Goal: Task Accomplishment & Management: Complete application form

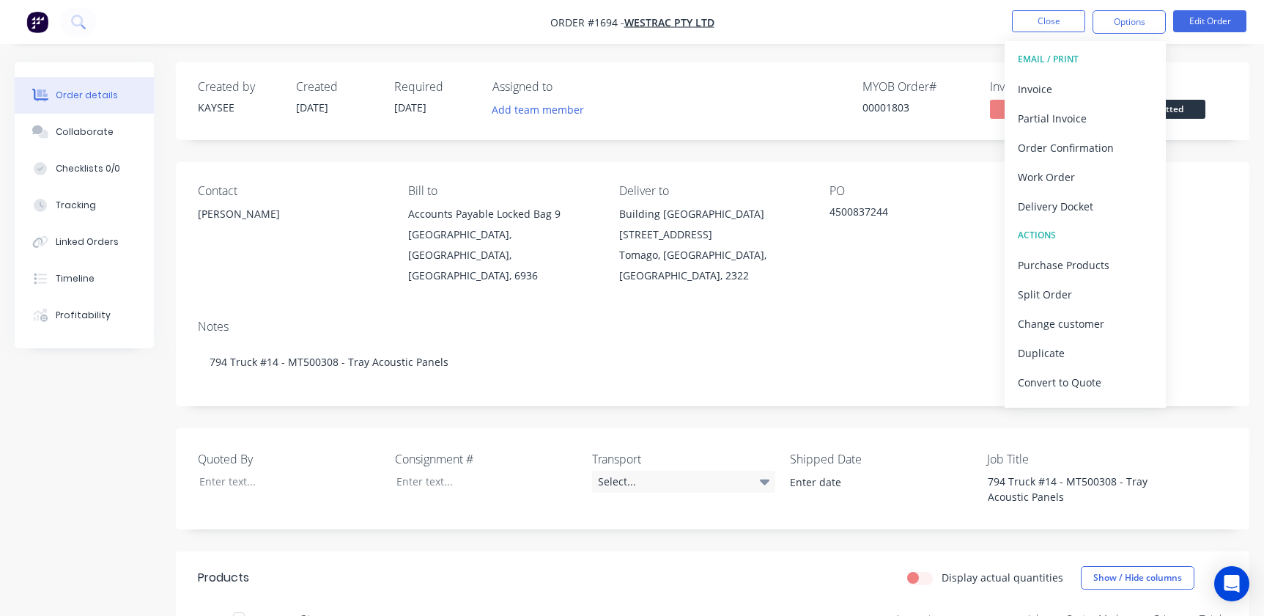
scroll to position [66, 0]
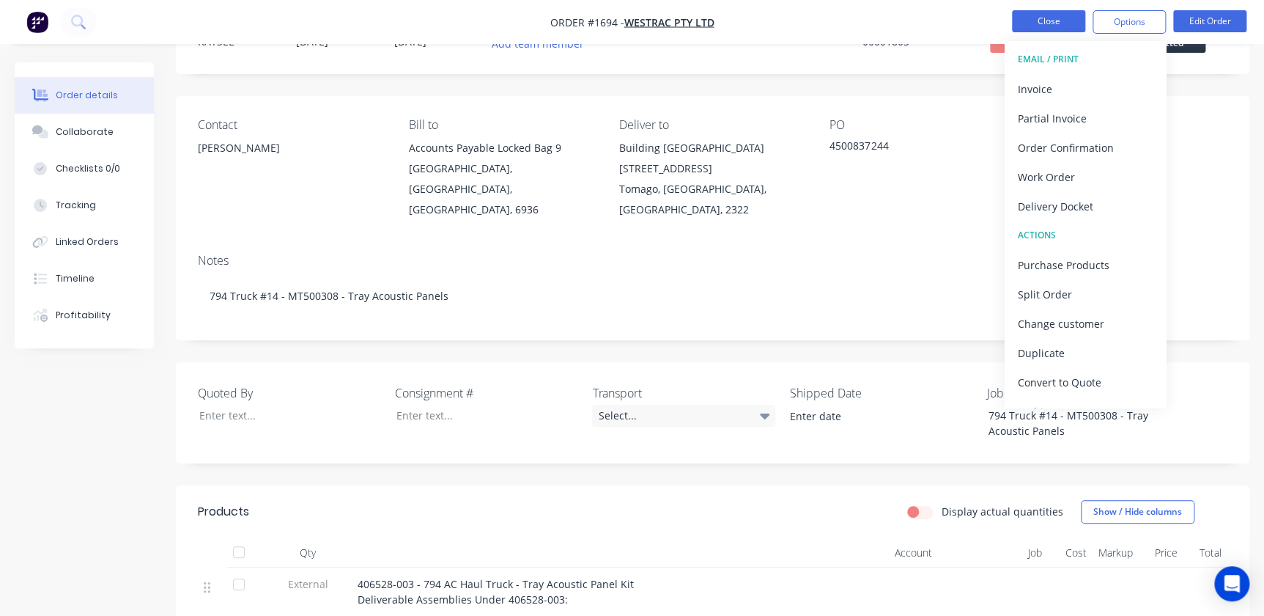
click at [1012, 19] on button "Close" at bounding box center [1048, 21] width 73 height 22
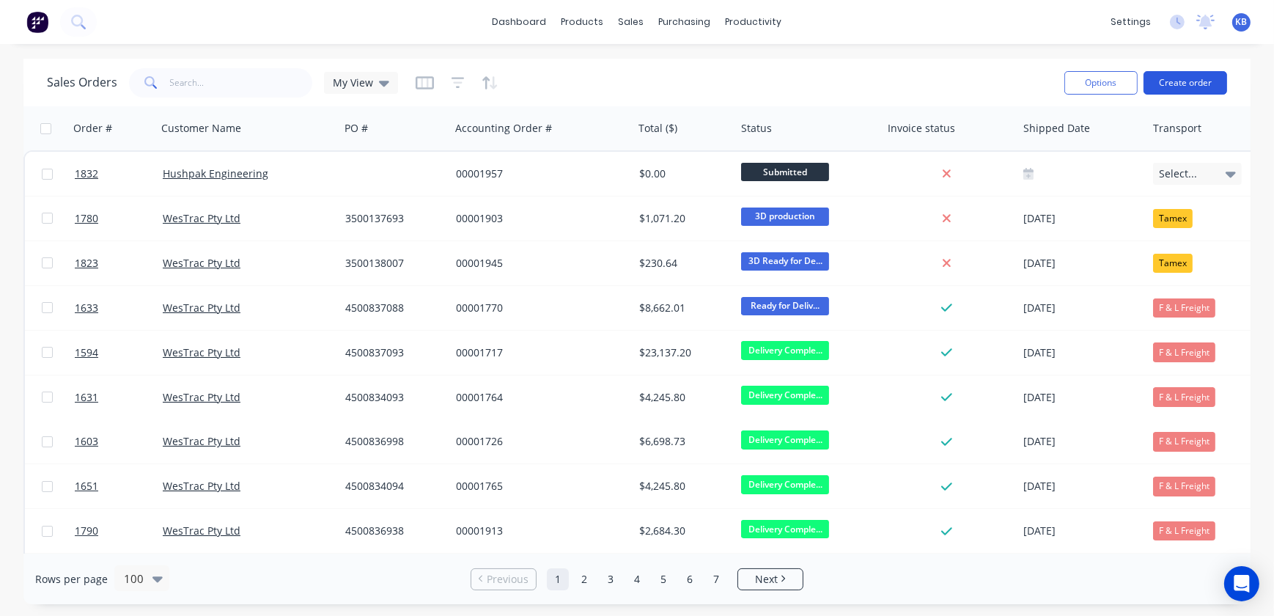
click at [1199, 81] on button "Create order" at bounding box center [1185, 82] width 84 height 23
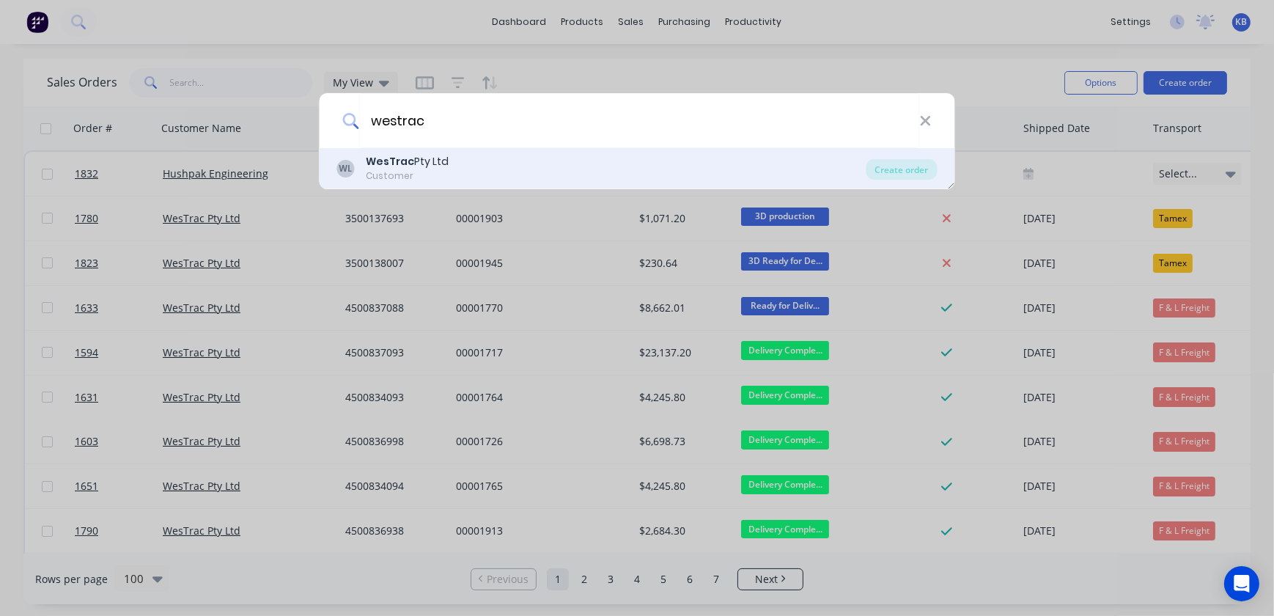
type input "westrac"
click at [418, 164] on div "WesTrac Pty Ltd" at bounding box center [407, 161] width 83 height 15
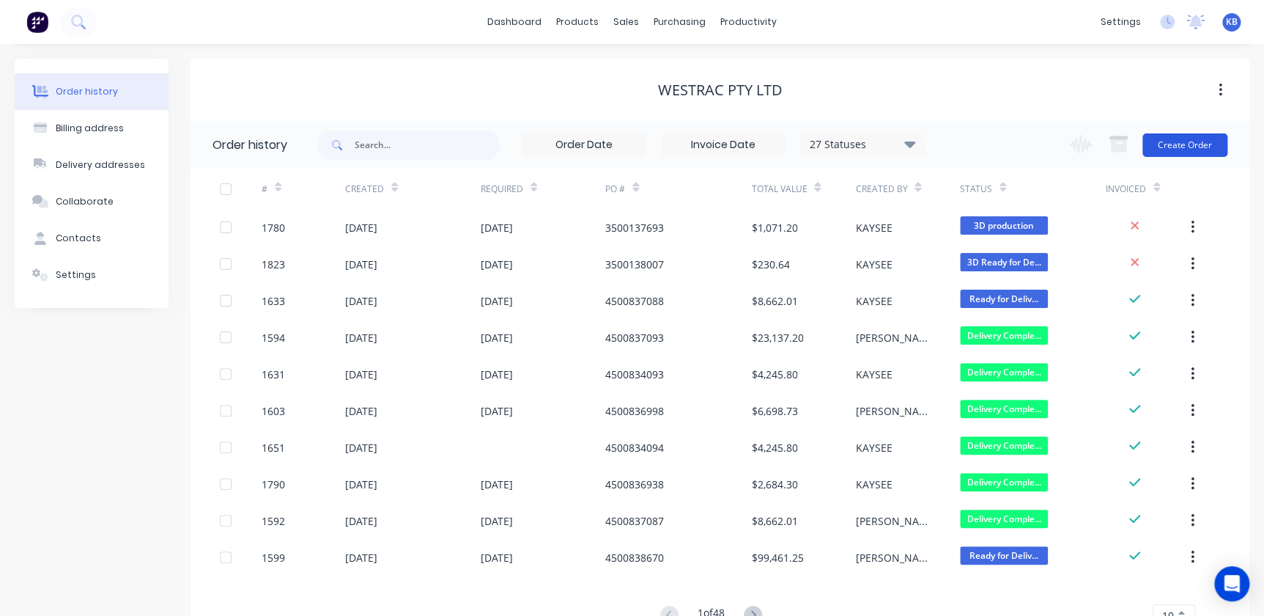
click at [1187, 154] on button "Create Order" at bounding box center [1184, 144] width 85 height 23
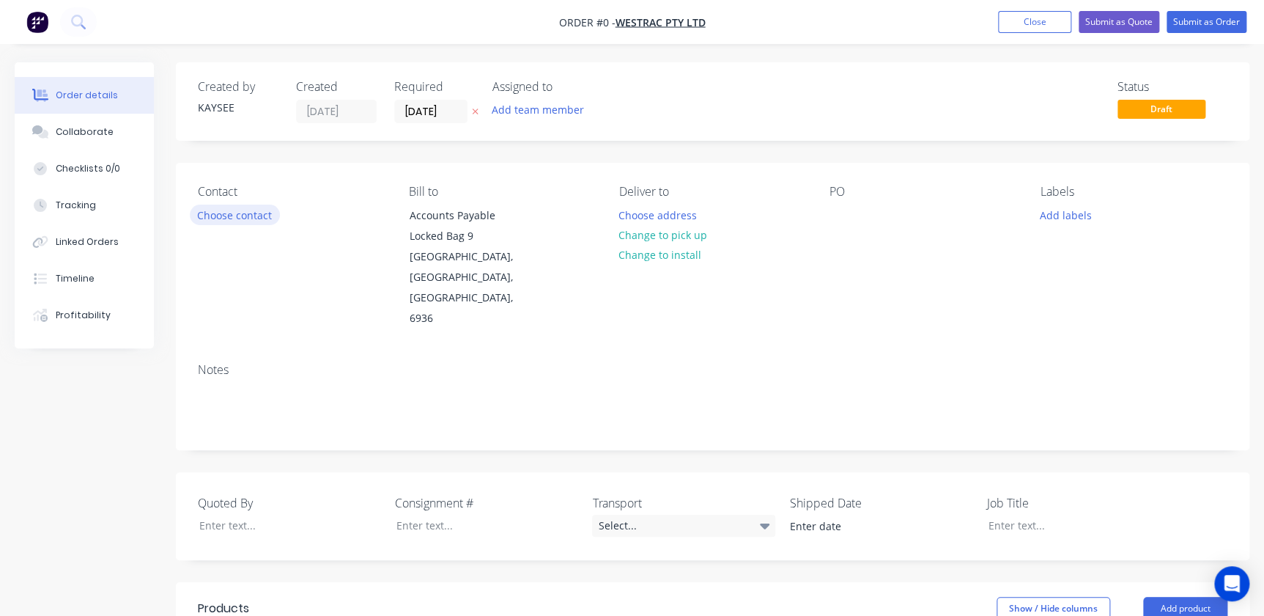
click at [267, 218] on button "Choose contact" at bounding box center [235, 214] width 90 height 20
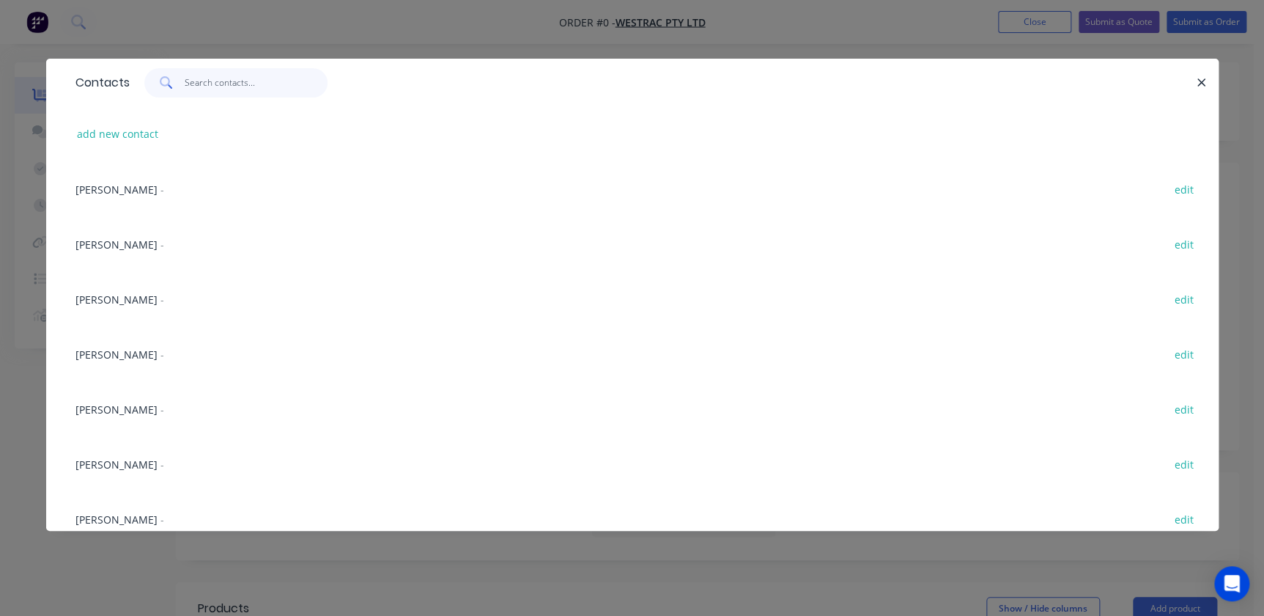
click at [232, 93] on input "text" at bounding box center [256, 82] width 143 height 29
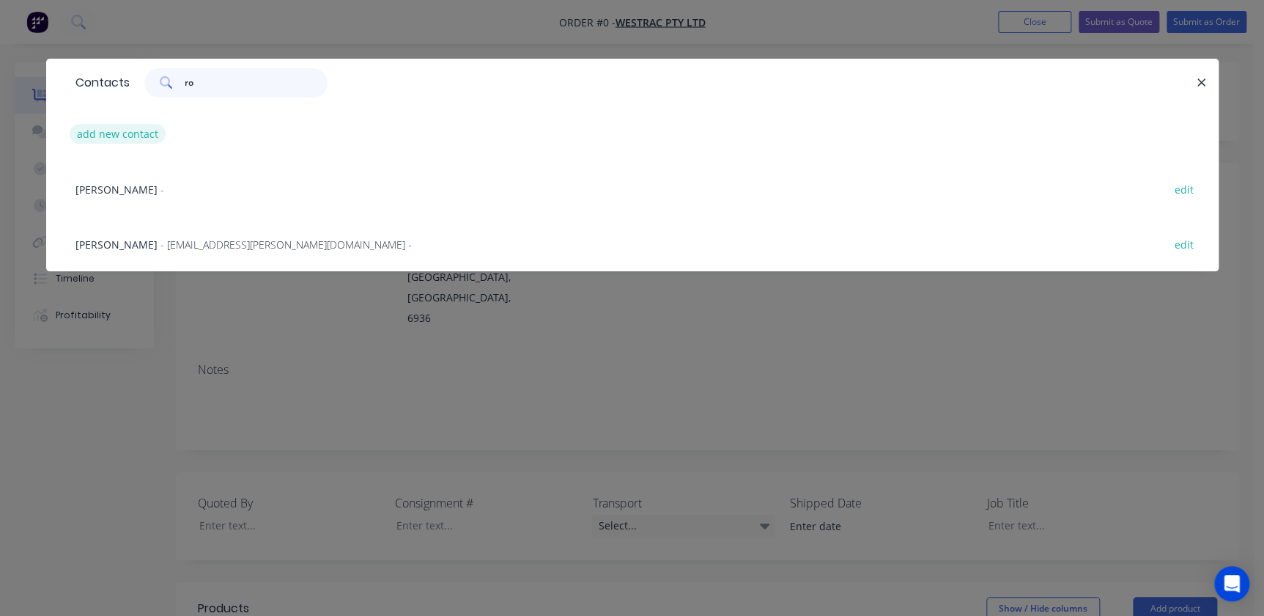
type input "ro"
click at [142, 132] on button "add new contact" at bounding box center [118, 134] width 97 height 20
select select "AU"
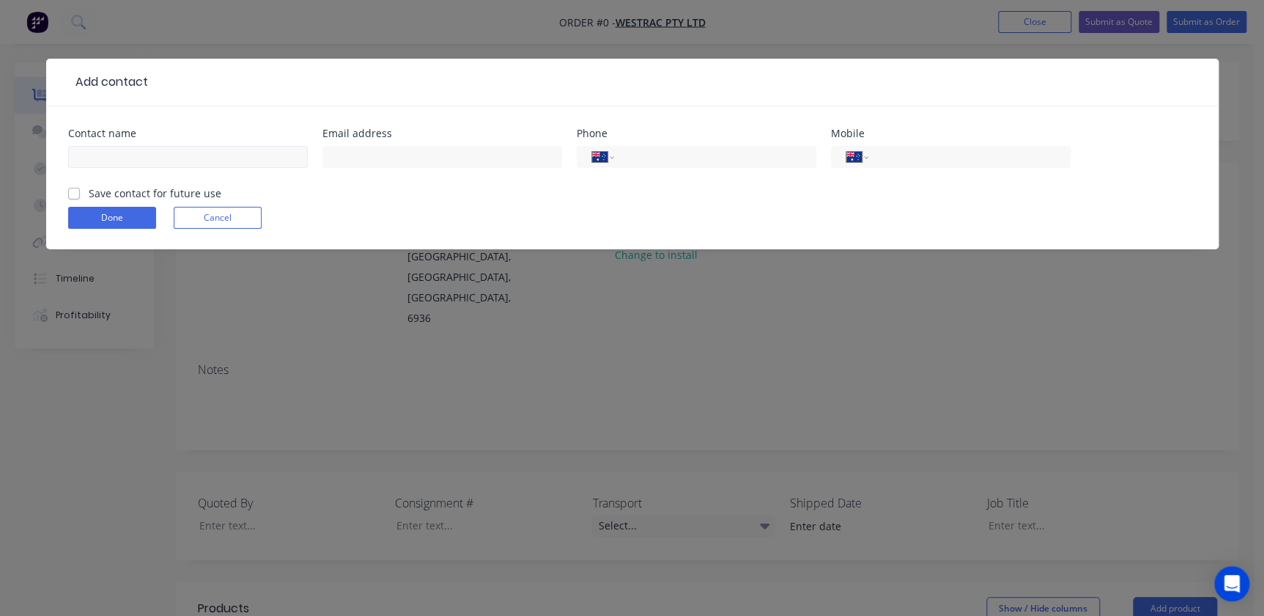
drag, startPoint x: 113, startPoint y: 139, endPoint x: 111, endPoint y: 155, distance: 16.3
click at [111, 147] on div "Contact name" at bounding box center [188, 156] width 240 height 57
click at [111, 156] on input "text" at bounding box center [188, 157] width 240 height 22
type input "[PERSON_NAME]"
click at [378, 156] on input "text" at bounding box center [442, 157] width 240 height 22
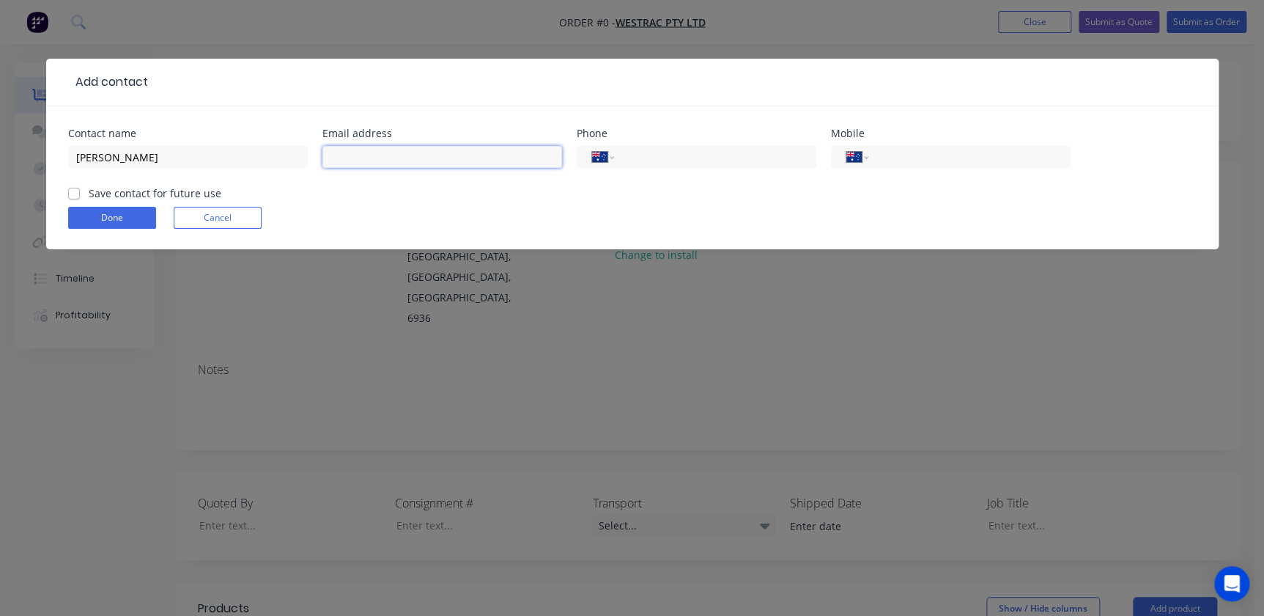
paste input "[PERSON_NAME][EMAIL_ADDRESS][DOMAIN_NAME]>"
type input "[PERSON_NAME][EMAIL_ADDRESS][DOMAIN_NAME]"
click at [951, 151] on input "tel" at bounding box center [967, 157] width 176 height 17
type input "46781615"
drag, startPoint x: 951, startPoint y: 151, endPoint x: 725, endPoint y: 153, distance: 226.4
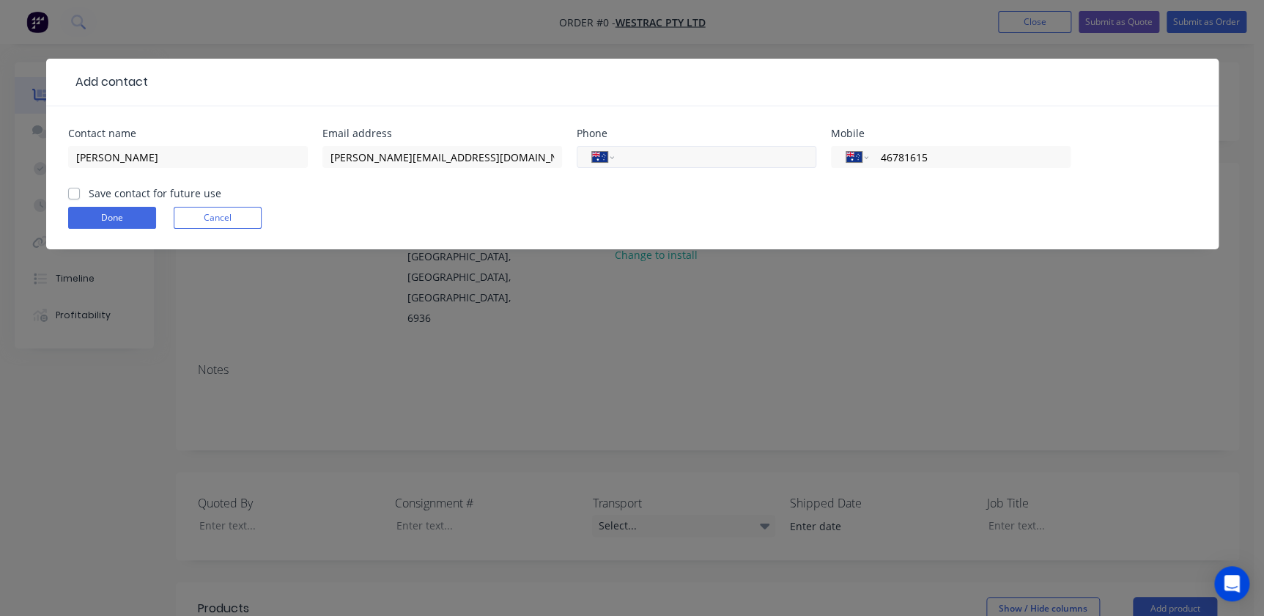
click at [722, 155] on div "Contact name [PERSON_NAME] Email address [PERSON_NAME][EMAIL_ADDRESS][DOMAIN_NA…" at bounding box center [632, 156] width 1128 height 57
type input "0467 816 156"
click at [939, 207] on div "Done Cancel" at bounding box center [632, 218] width 1128 height 22
click at [89, 186] on label "Save contact for future use" at bounding box center [155, 192] width 133 height 15
click at [68, 186] on input "Save contact for future use" at bounding box center [74, 192] width 12 height 14
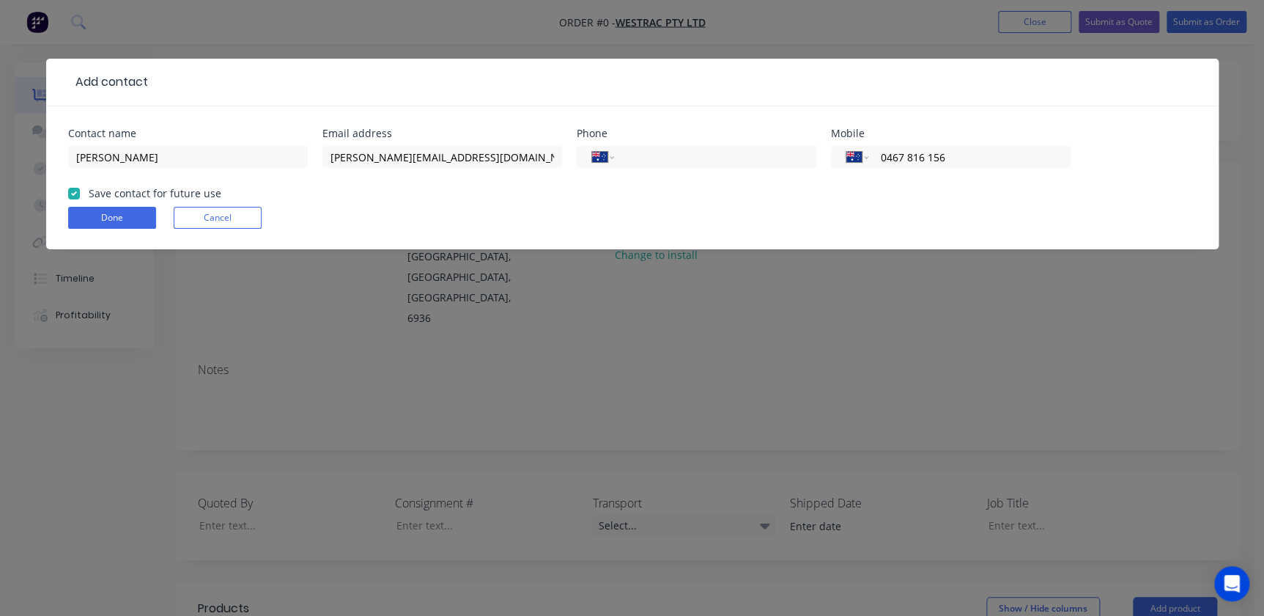
click at [89, 196] on label "Save contact for future use" at bounding box center [155, 192] width 133 height 15
click at [75, 196] on input "Save contact for future use" at bounding box center [74, 192] width 12 height 14
click at [89, 195] on label "Save contact for future use" at bounding box center [155, 192] width 133 height 15
click at [76, 195] on input "Save contact for future use" at bounding box center [74, 192] width 12 height 14
checkbox input "true"
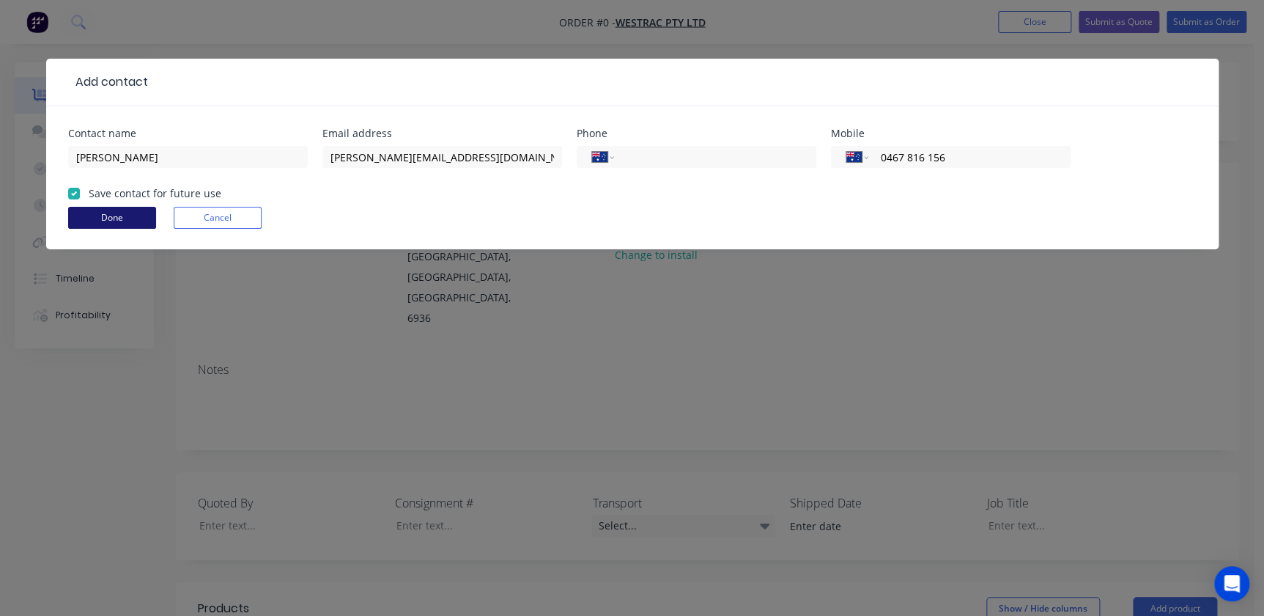
click at [92, 221] on button "Done" at bounding box center [112, 218] width 88 height 22
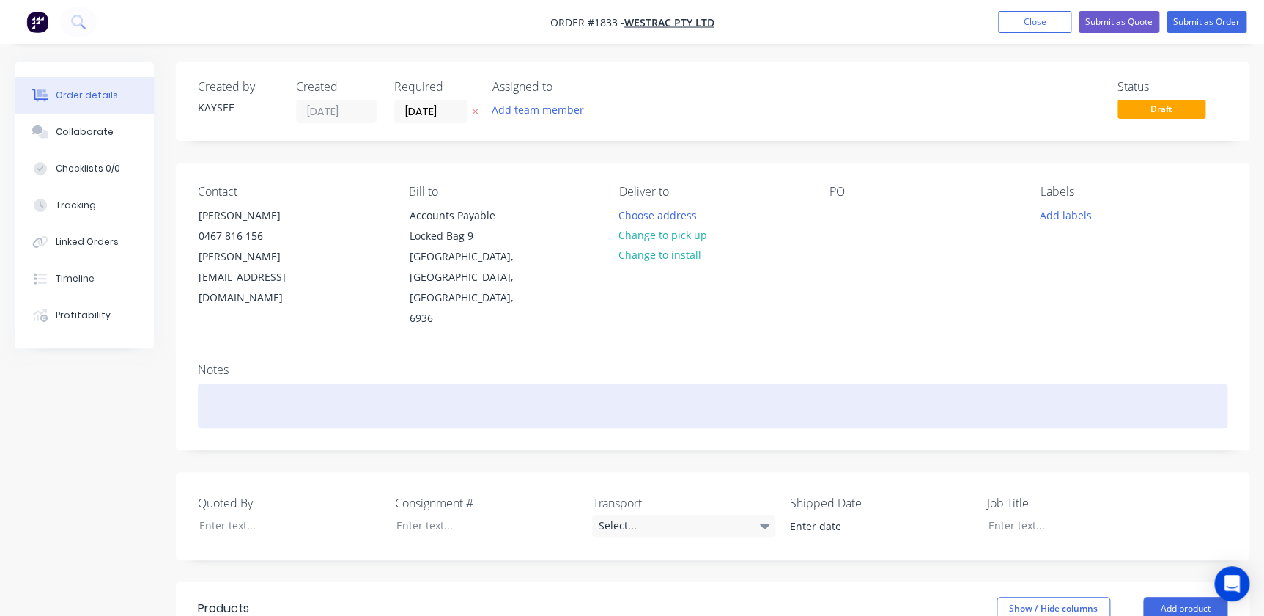
click at [231, 383] on div at bounding box center [713, 405] width 1030 height 45
click at [301, 383] on div "Quote 1833 -" at bounding box center [713, 405] width 1030 height 45
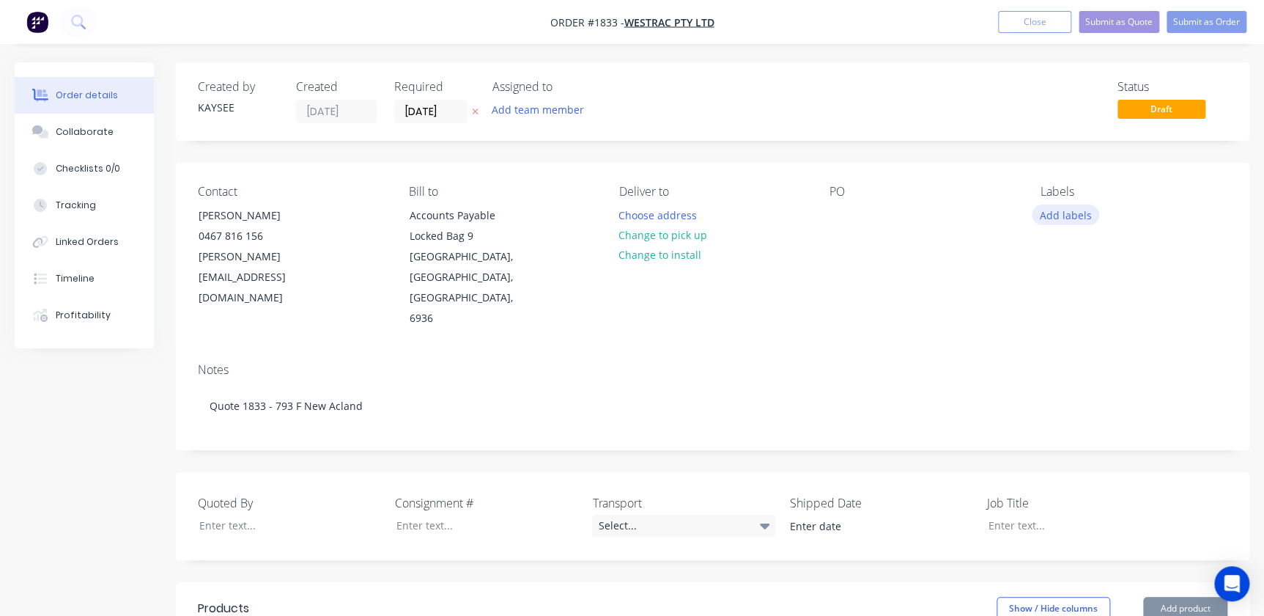
click at [1085, 218] on button "Add labels" at bounding box center [1065, 214] width 67 height 20
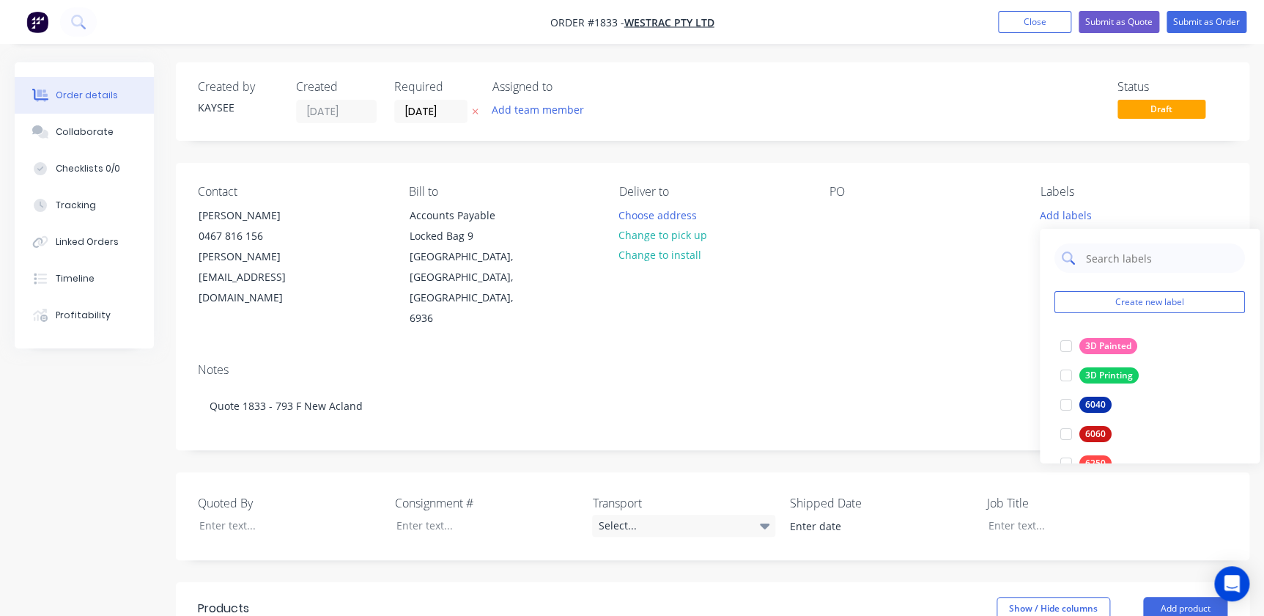
click at [1097, 253] on input "text" at bounding box center [1161, 257] width 153 height 29
type input "westrac"
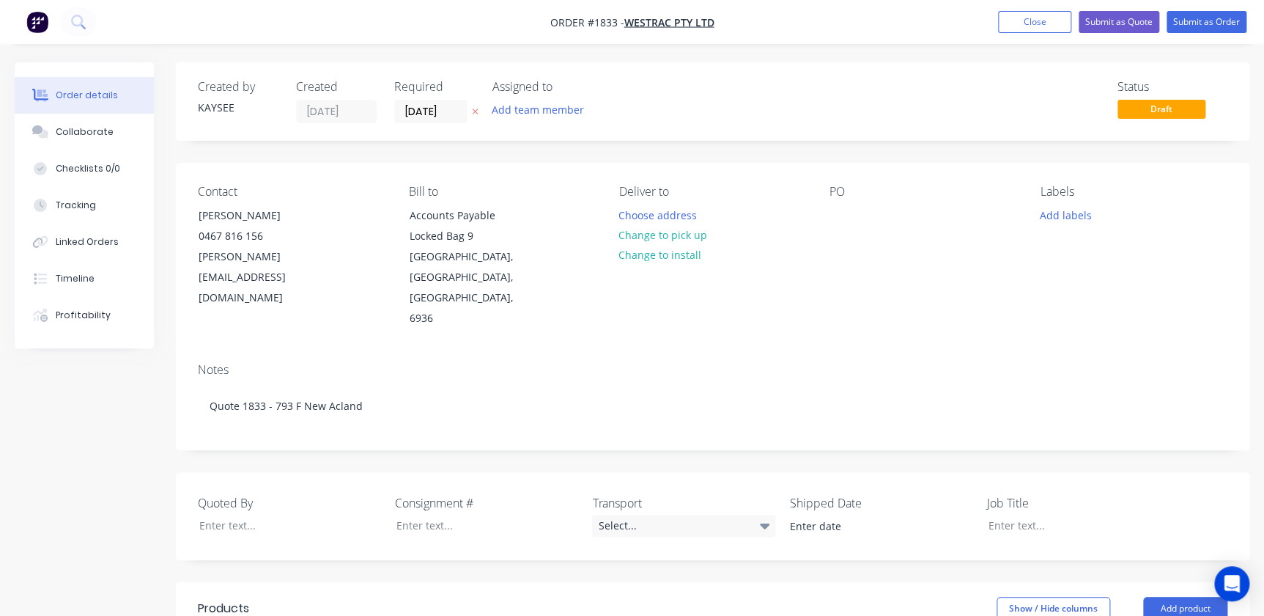
click at [910, 248] on div "PO" at bounding box center [923, 257] width 187 height 144
click at [1051, 218] on button "Add labels" at bounding box center [1065, 214] width 67 height 20
click at [1068, 344] on div at bounding box center [1066, 345] width 29 height 29
click at [997, 363] on div "Notes" at bounding box center [713, 370] width 1030 height 14
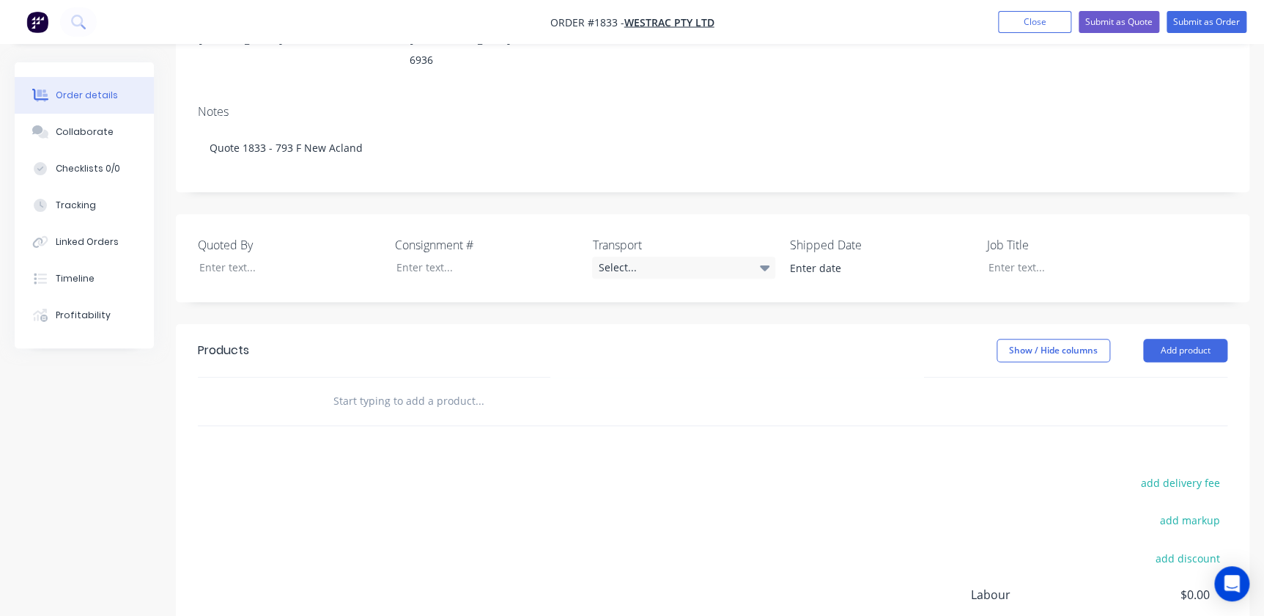
scroll to position [266, 0]
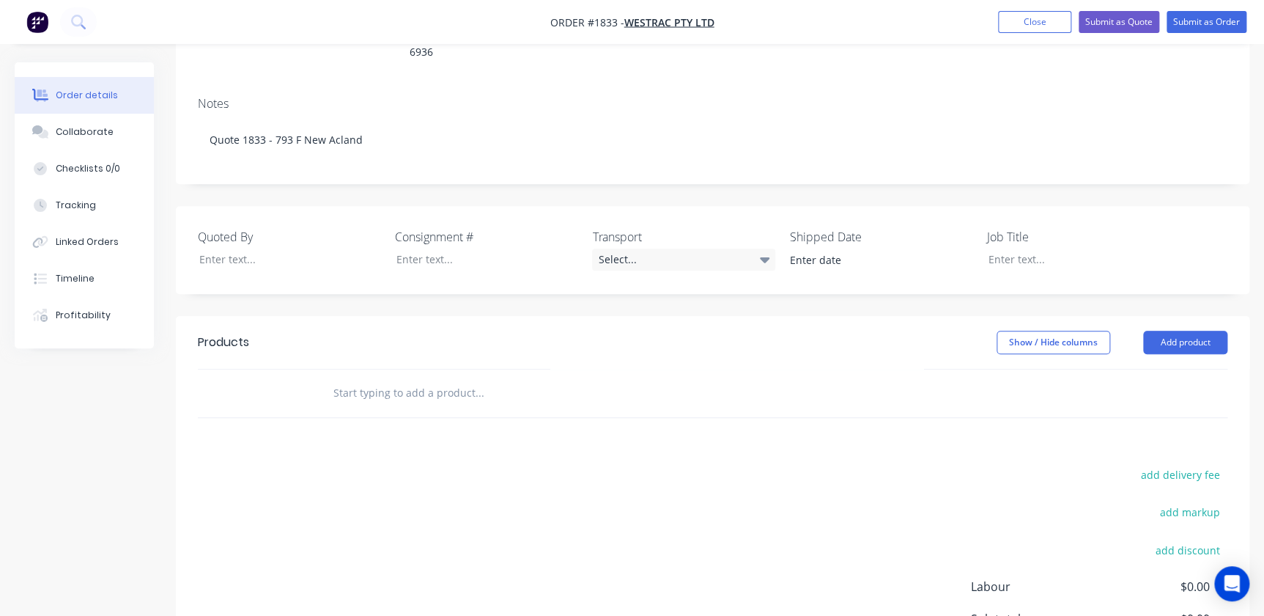
click at [363, 378] on input "text" at bounding box center [479, 392] width 293 height 29
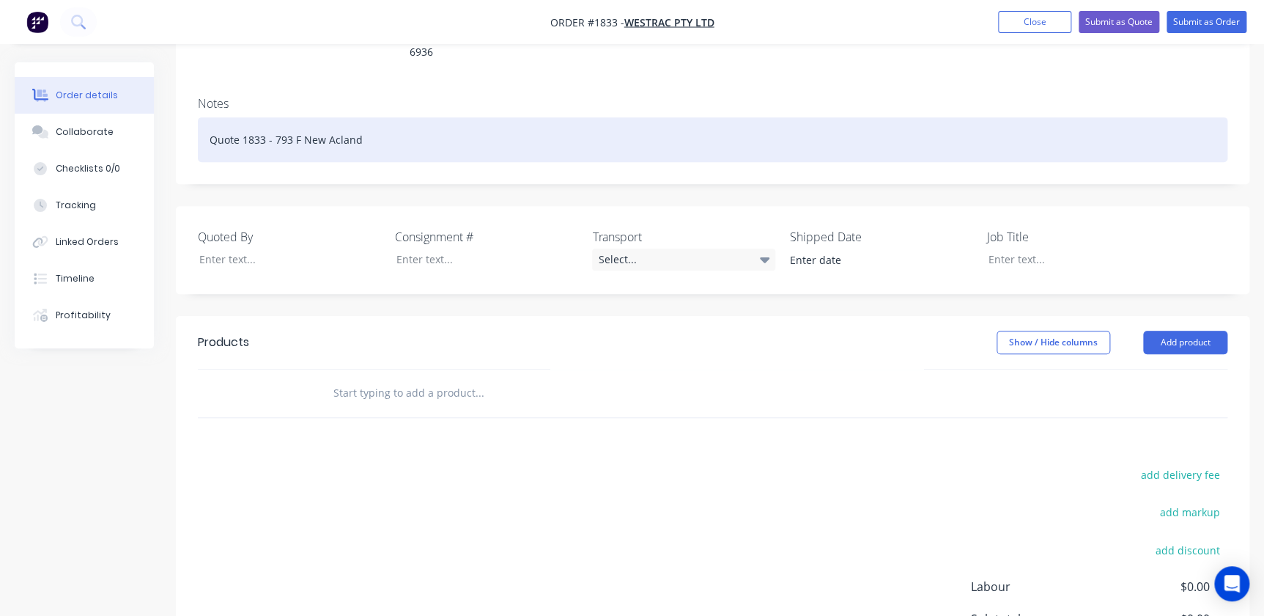
drag, startPoint x: 361, startPoint y: 99, endPoint x: 272, endPoint y: 106, distance: 88.9
click at [272, 117] on div "Quote 1833 - 793 F New Acland" at bounding box center [713, 139] width 1030 height 45
copy div "793 F New Acland"
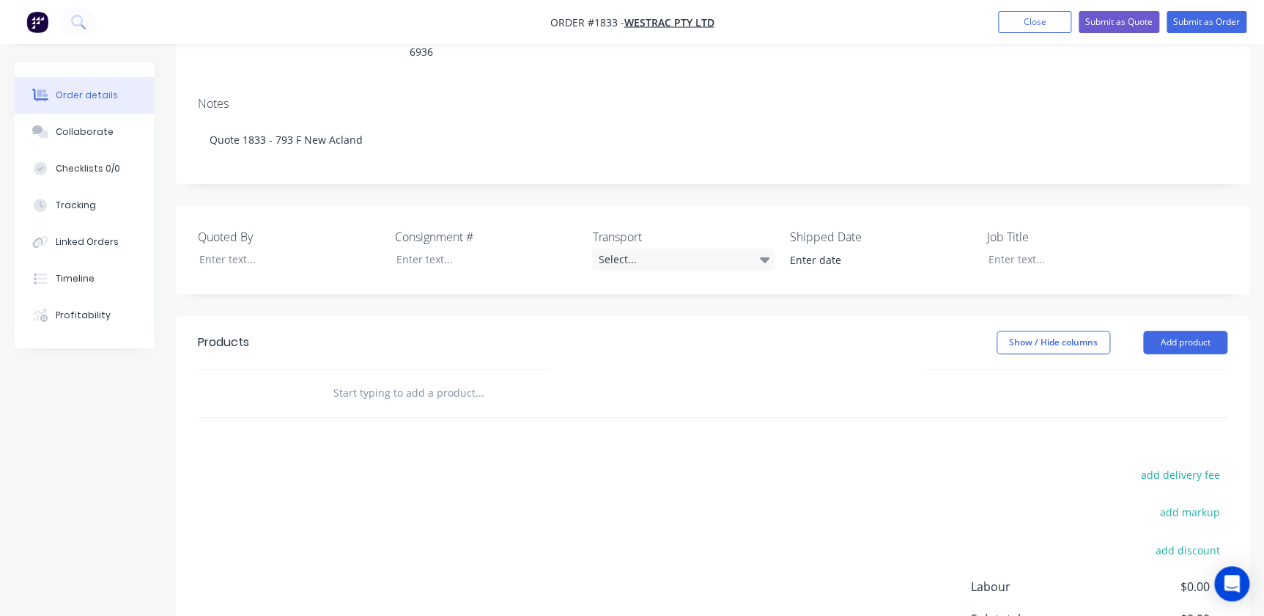
click at [348, 378] on input "text" at bounding box center [479, 392] width 293 height 29
paste input "793 F New Acland"
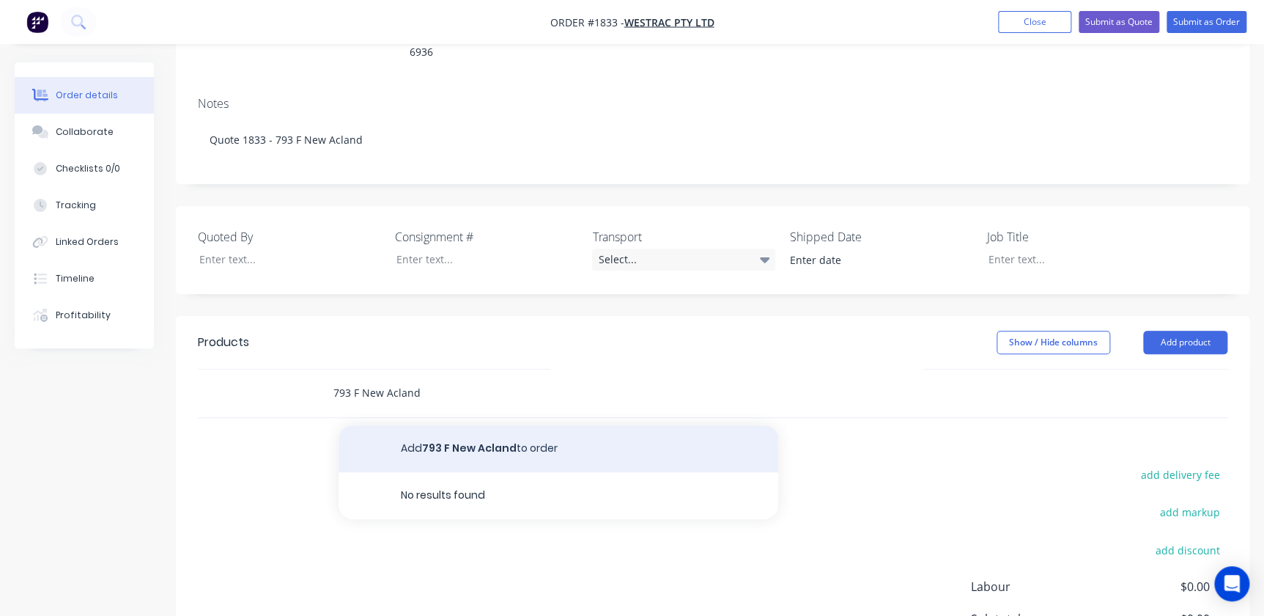
type input "793 F New Acland"
click at [577, 425] on button "Add 793 F New Acland to order" at bounding box center [559, 448] width 440 height 47
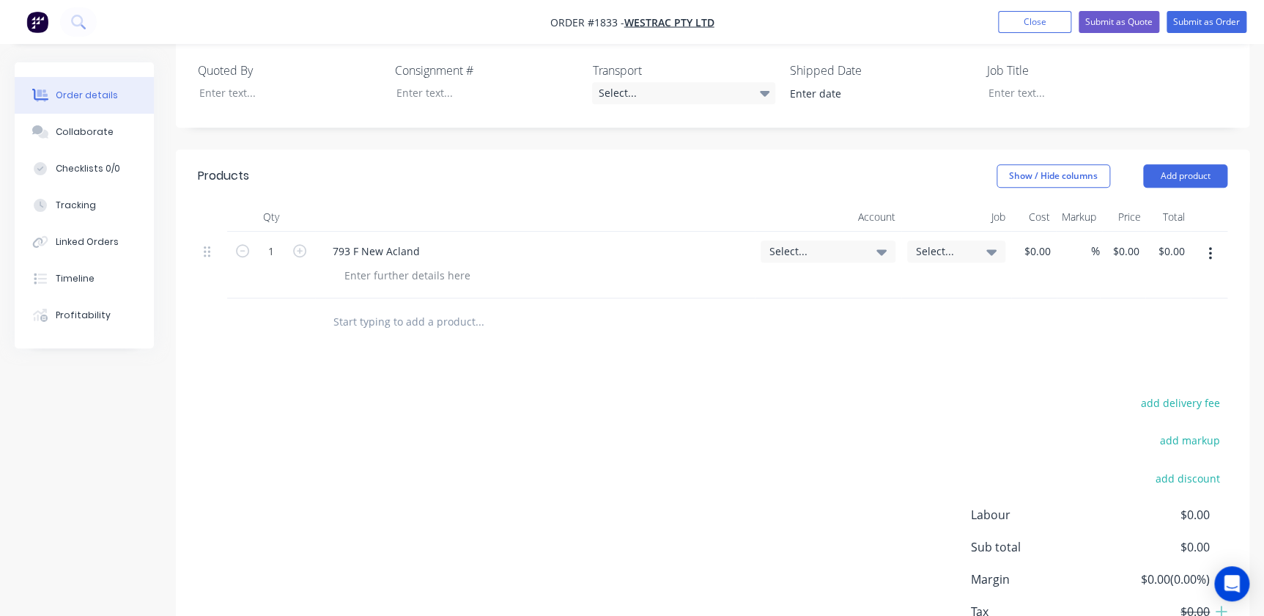
scroll to position [494, 0]
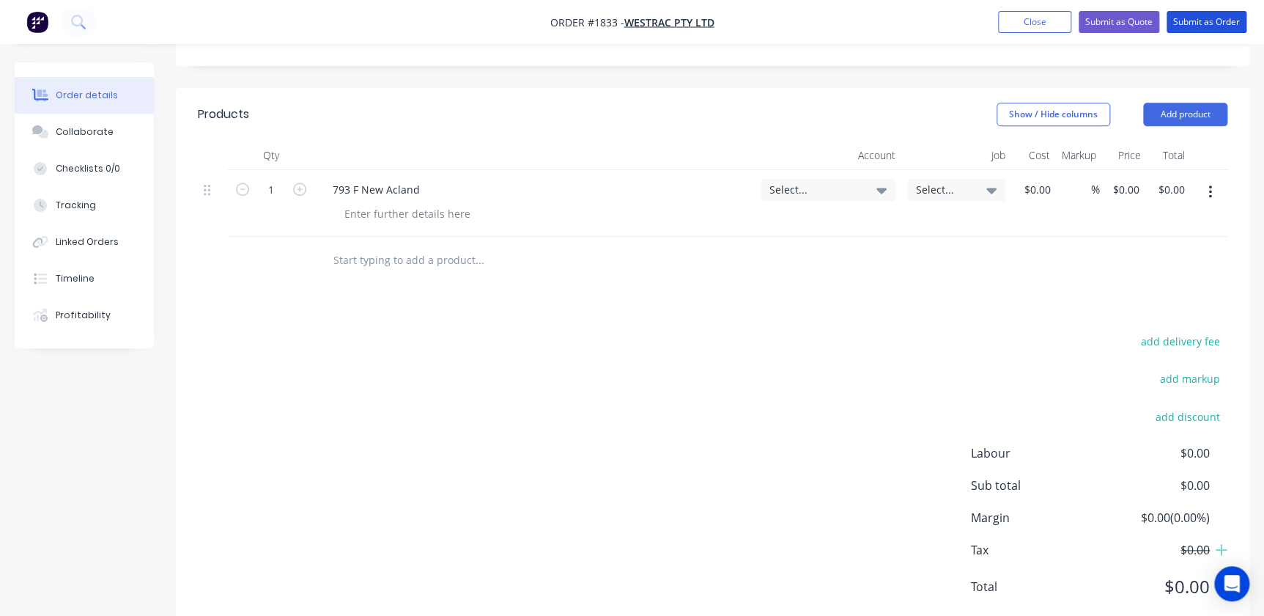
drag, startPoint x: 1200, startPoint y: 16, endPoint x: 491, endPoint y: 312, distance: 768.0
click at [487, 322] on div "Order #1833 - WesTrac Pty Ltd Add product Close Submit as Quote Submit as Order…" at bounding box center [632, 82] width 1264 height 1152
click at [1103, 29] on button "Submit as Quote" at bounding box center [1119, 22] width 81 height 22
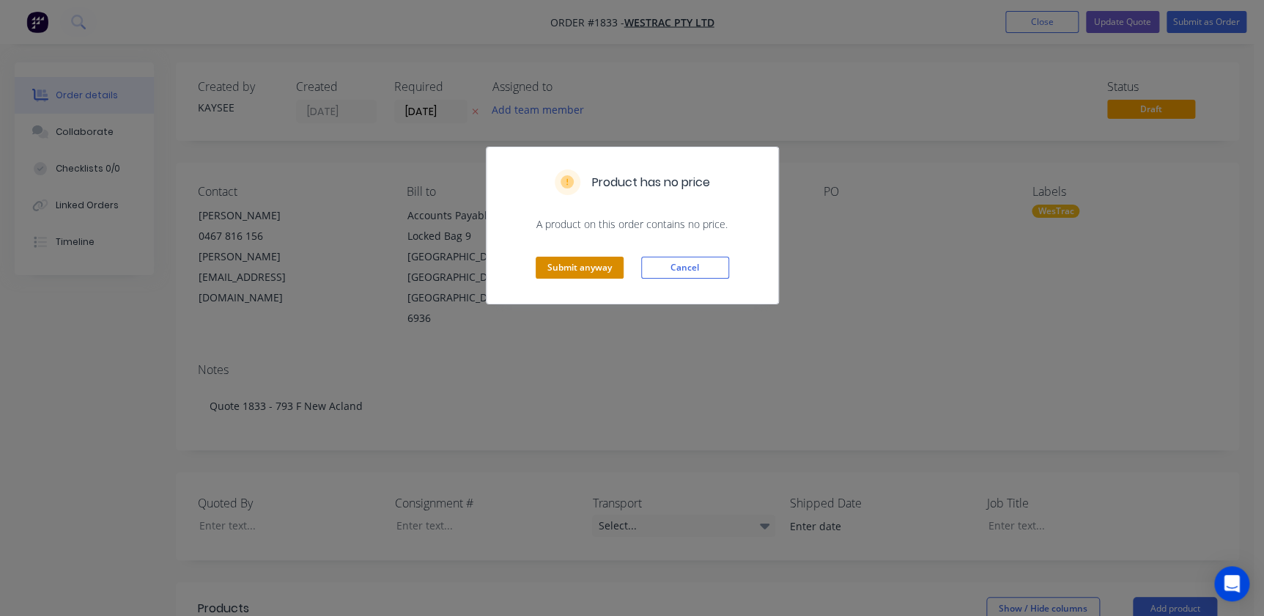
click at [574, 261] on button "Submit anyway" at bounding box center [580, 267] width 88 height 22
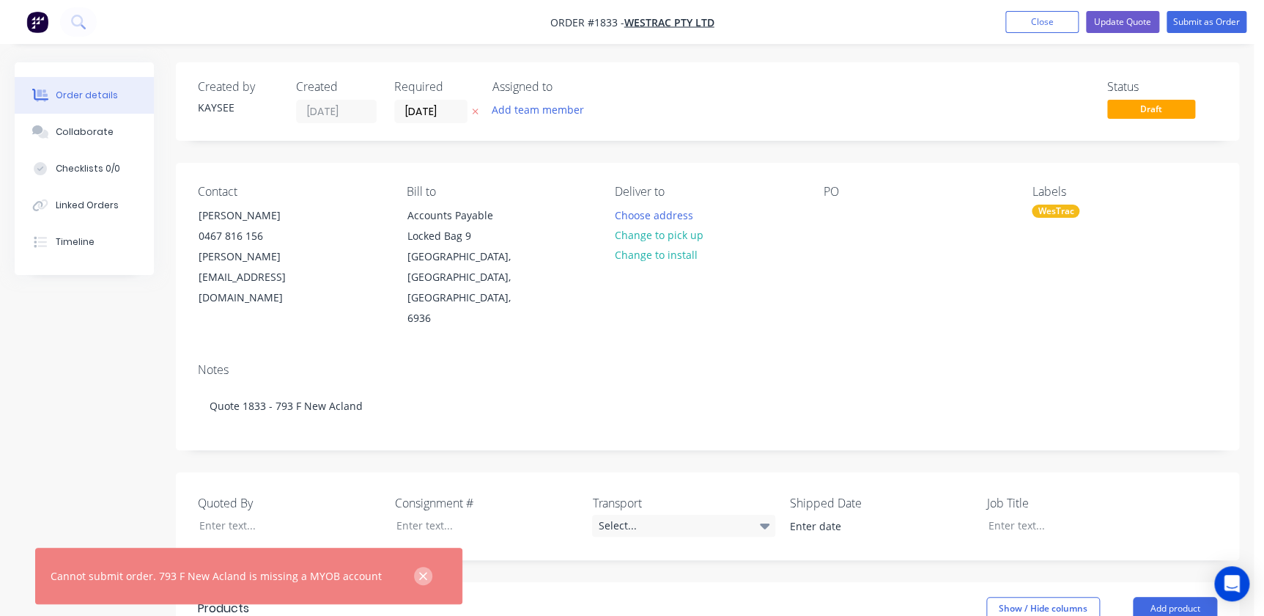
click at [418, 582] on button "button" at bounding box center [423, 575] width 18 height 18
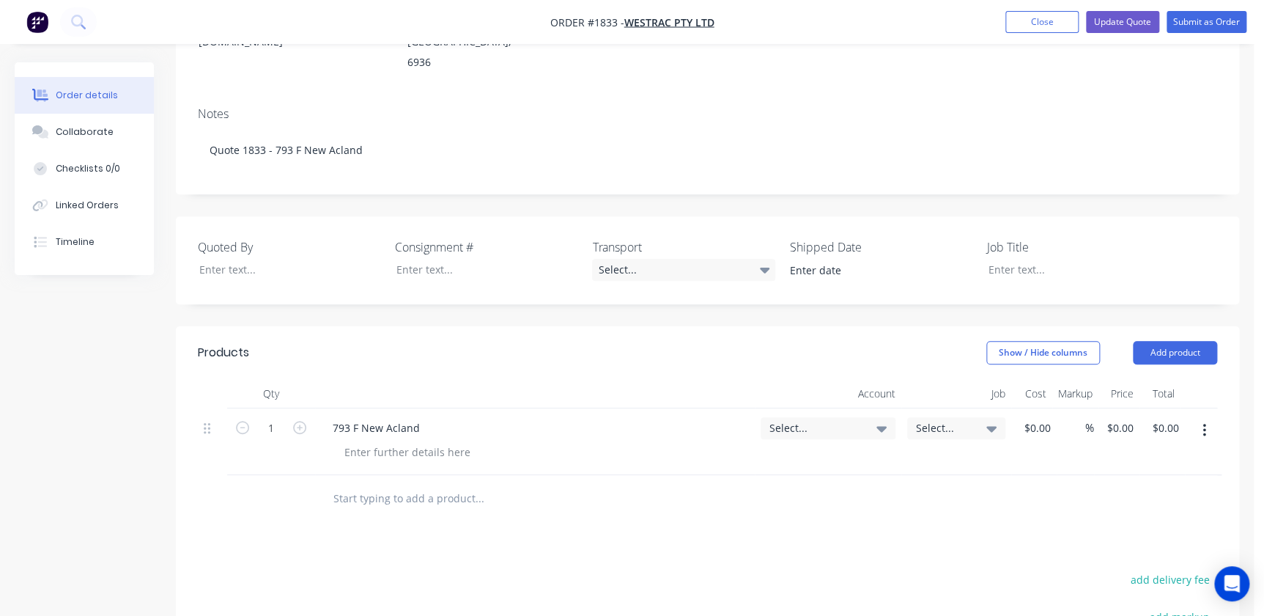
scroll to position [266, 0]
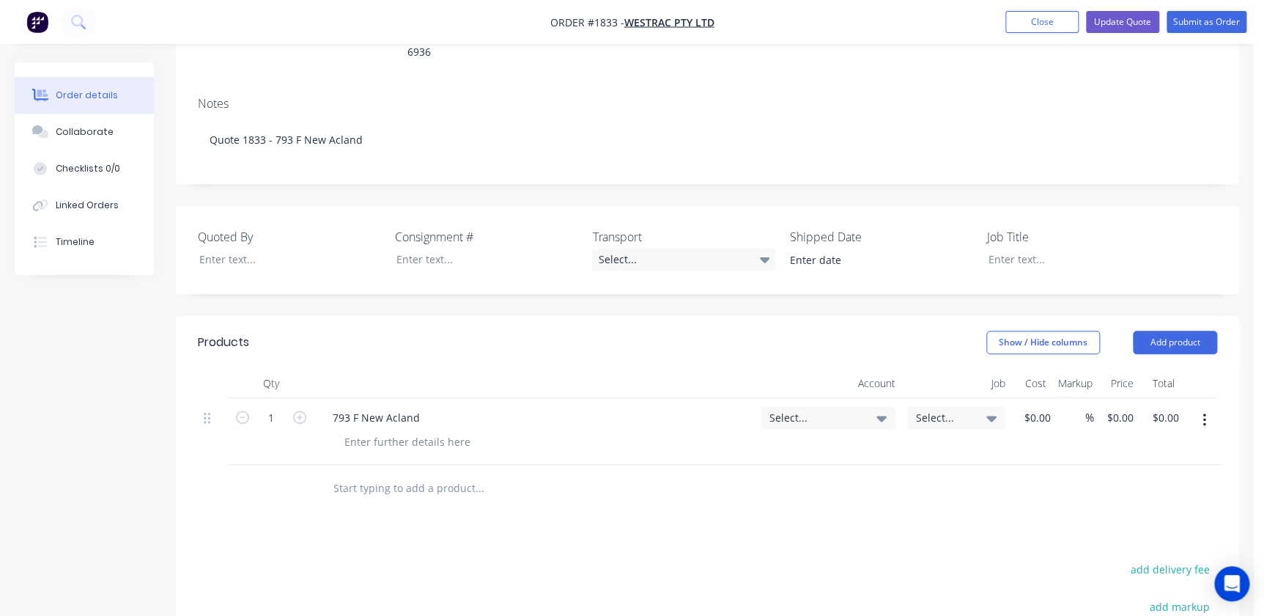
click at [817, 410] on span "Select..." at bounding box center [815, 417] width 92 height 15
click at [805, 447] on input at bounding box center [804, 461] width 150 height 29
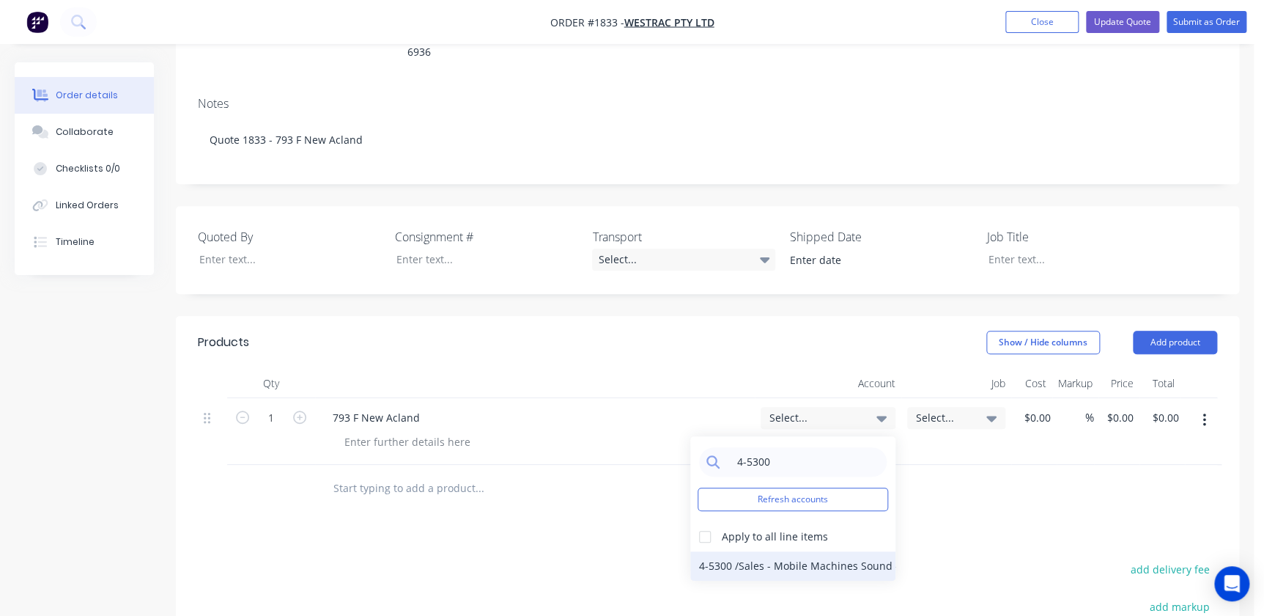
type input "4-5300"
click at [723, 551] on div "4-5300 / Sales - Mobile Machines Sound - Interco" at bounding box center [792, 565] width 205 height 29
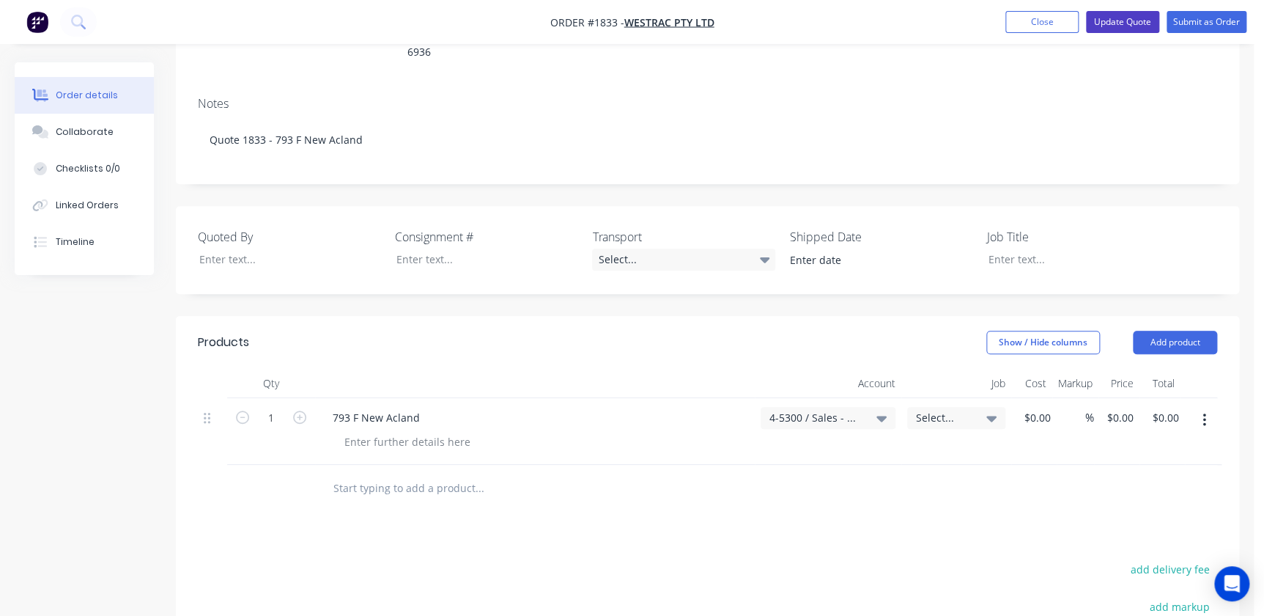
click at [1129, 18] on button "Update Quote" at bounding box center [1122, 22] width 73 height 22
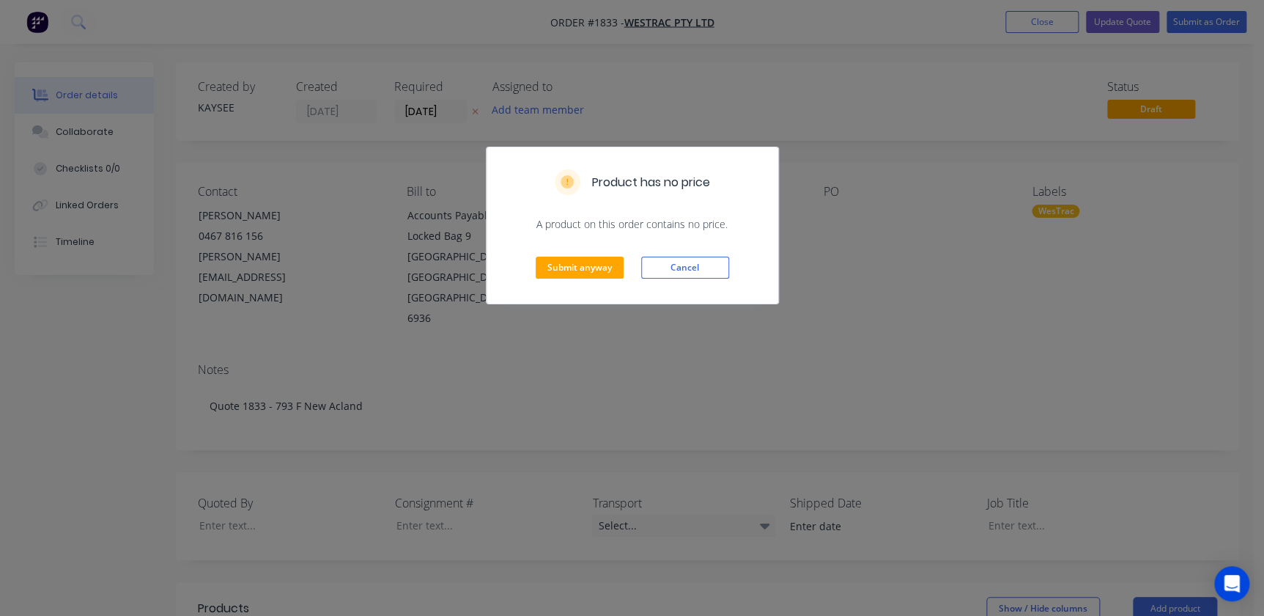
click at [547, 287] on div "Submit anyway Cancel" at bounding box center [633, 268] width 292 height 72
click at [548, 280] on div "Submit anyway Cancel" at bounding box center [633, 268] width 292 height 72
click at [580, 267] on button "Submit anyway" at bounding box center [580, 267] width 88 height 22
